Goal: Task Accomplishment & Management: Complete application form

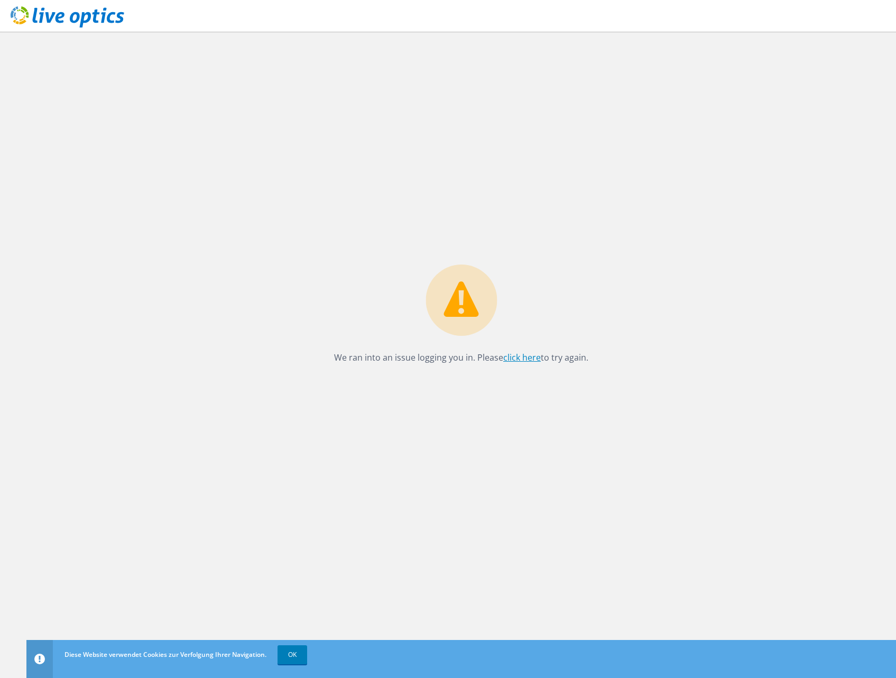
click at [531, 359] on link "click here" at bounding box center [522, 358] width 38 height 12
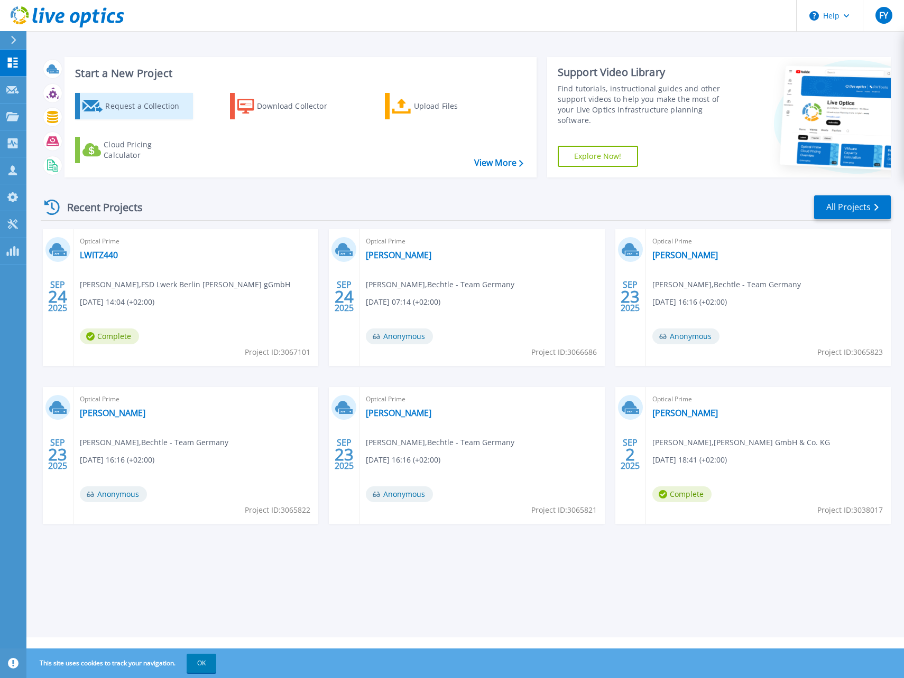
click at [164, 99] on div "Request a Collection" at bounding box center [147, 106] width 85 height 21
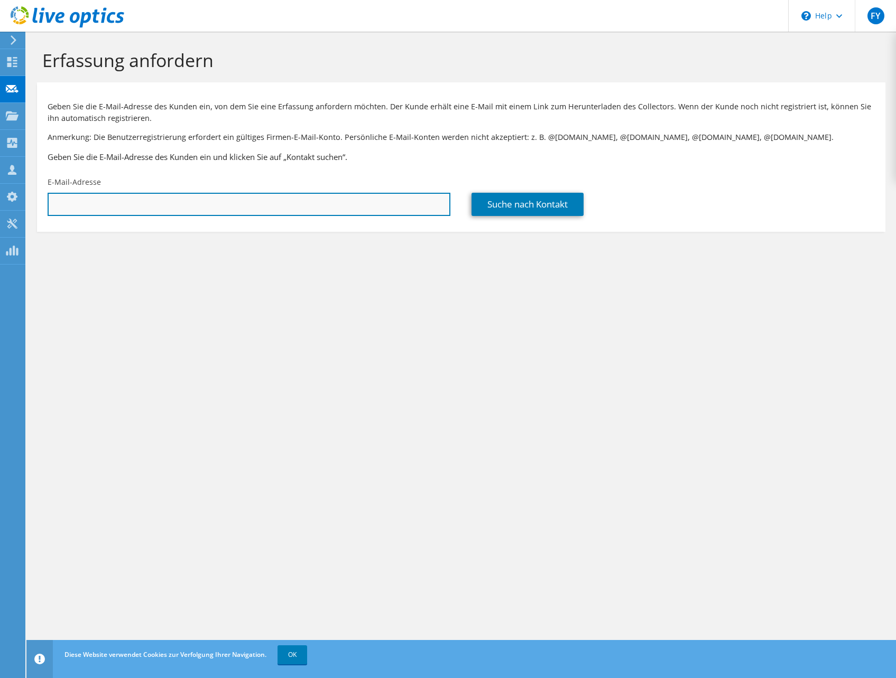
click at [192, 212] on input "text" at bounding box center [249, 204] width 403 height 23
paste input "demian.broeker@fsb.de"
type input "demian.broeker@fsb.de"
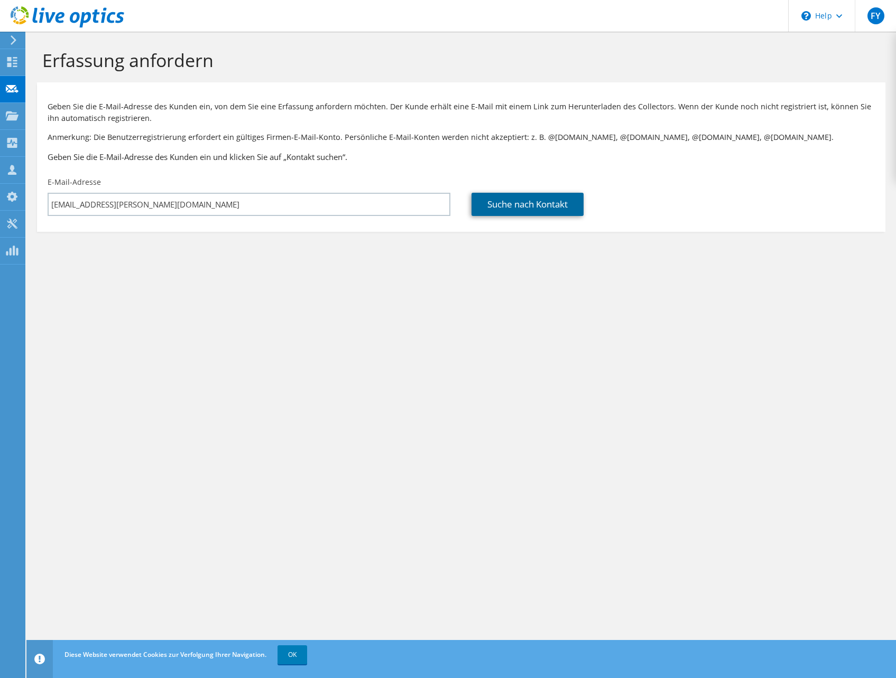
click at [558, 201] on link "Suche nach Kontakt" at bounding box center [527, 204] width 112 height 23
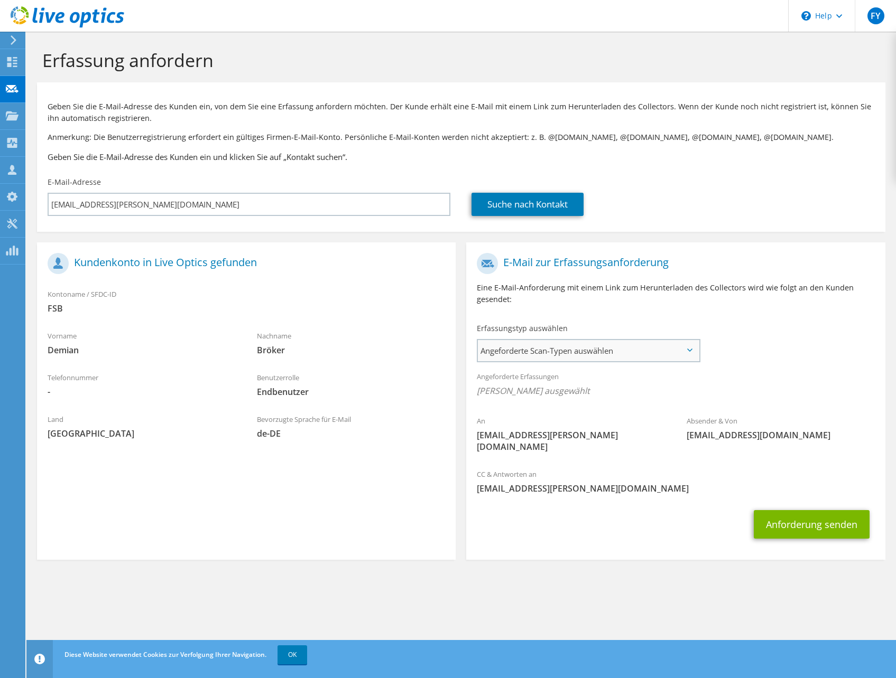
click at [548, 350] on span "Angeforderte Scan-Typen auswählen" at bounding box center [588, 350] width 221 height 21
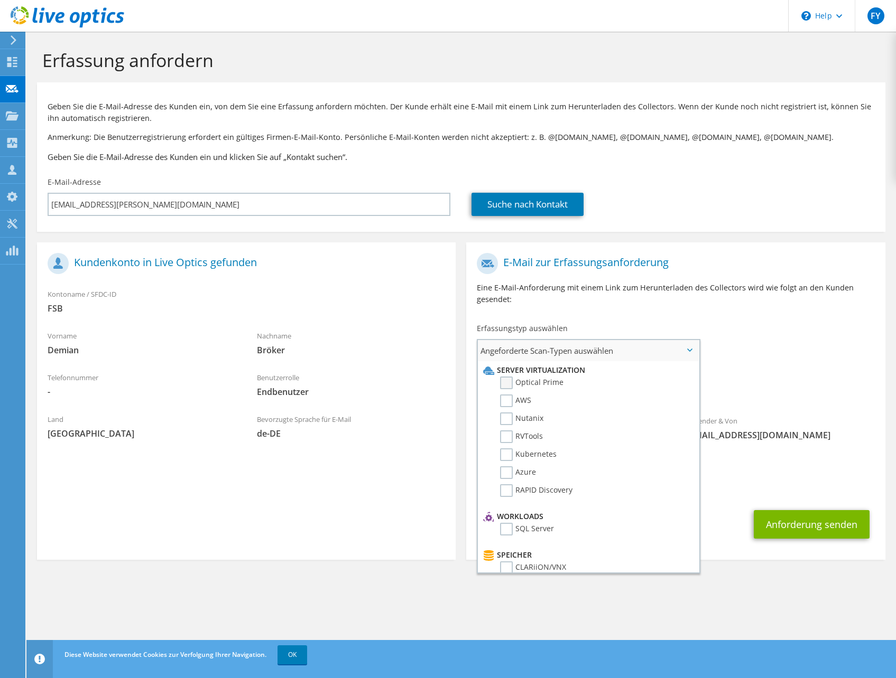
click at [537, 387] on label "Optical Prime" at bounding box center [531, 383] width 63 height 13
click at [0, 0] on input "Optical Prime" at bounding box center [0, 0] width 0 height 0
click at [730, 324] on div "An demian.broeker@fsb.de Absender & Von liveoptics@liveoptics.com" at bounding box center [675, 357] width 418 height 219
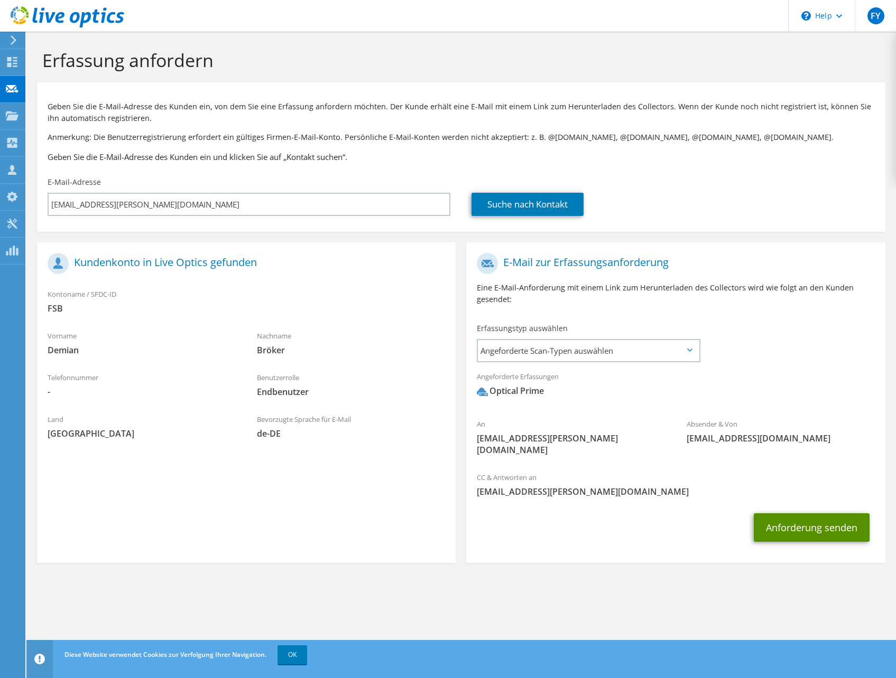
click at [829, 519] on button "Anforderung senden" at bounding box center [811, 528] width 116 height 29
